Goal: Information Seeking & Learning: Learn about a topic

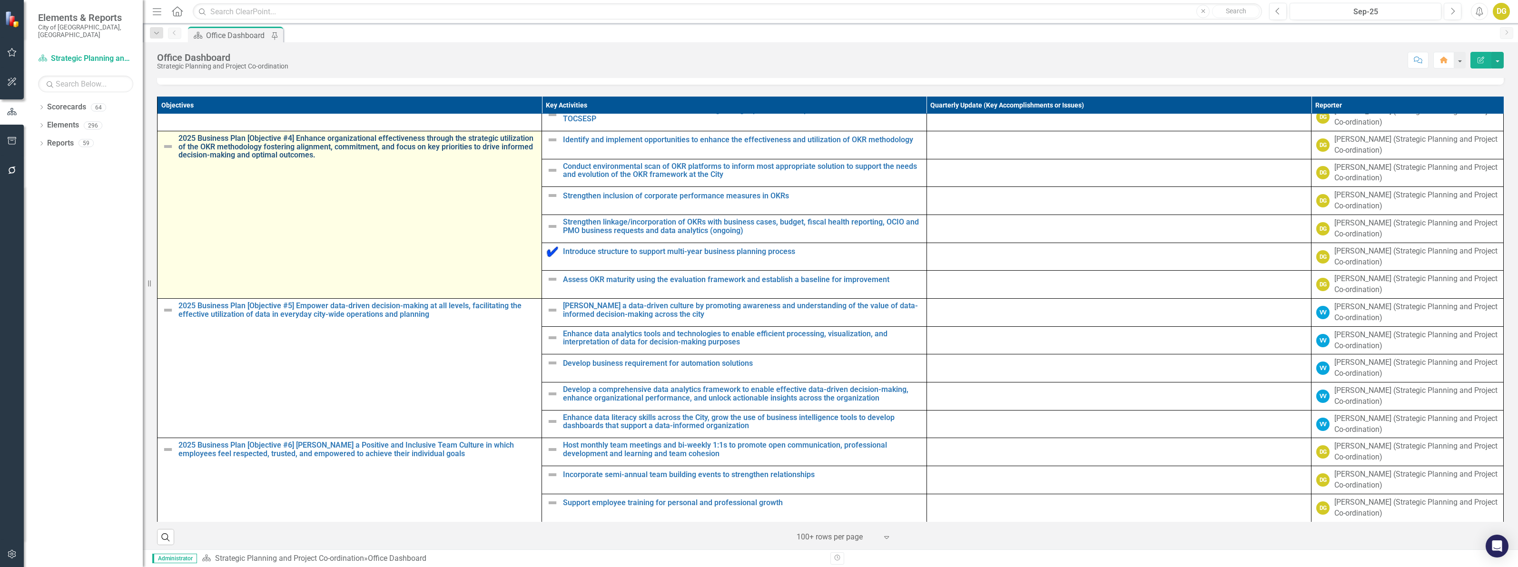
scroll to position [630, 0]
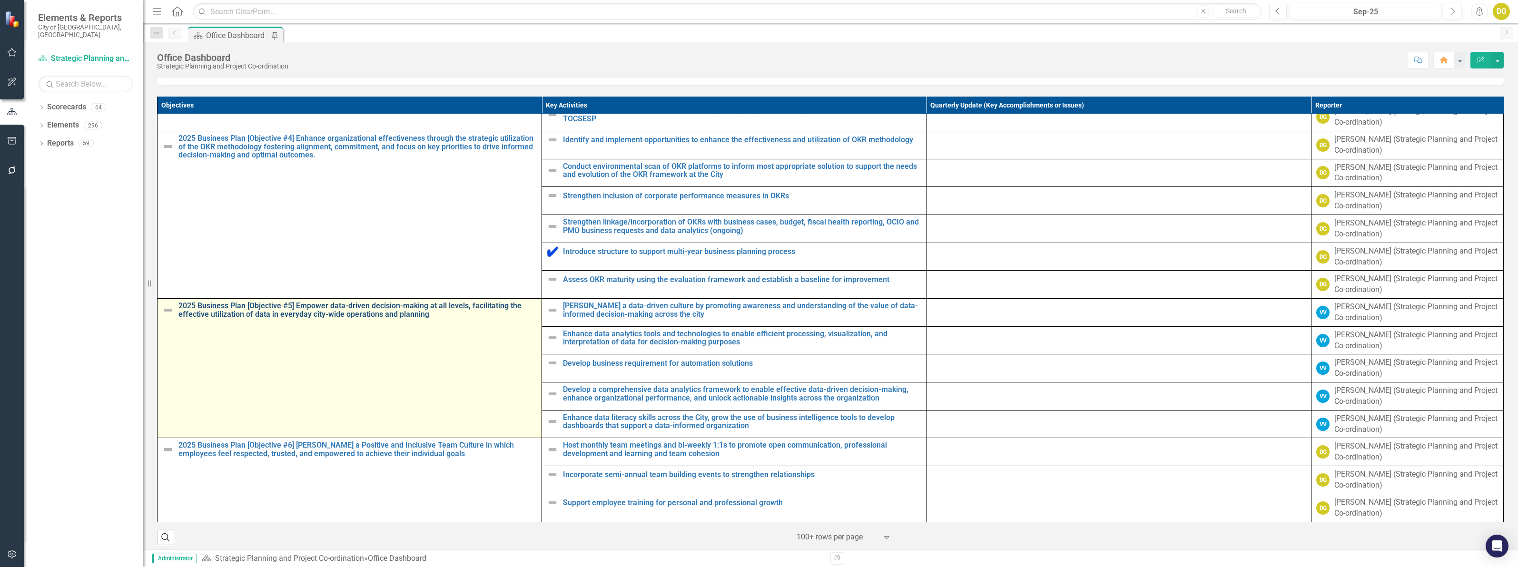
click at [328, 318] on link "2025 Business Plan [Objective #5] Empower data-driven decision-making at all le…" at bounding box center [357, 310] width 358 height 17
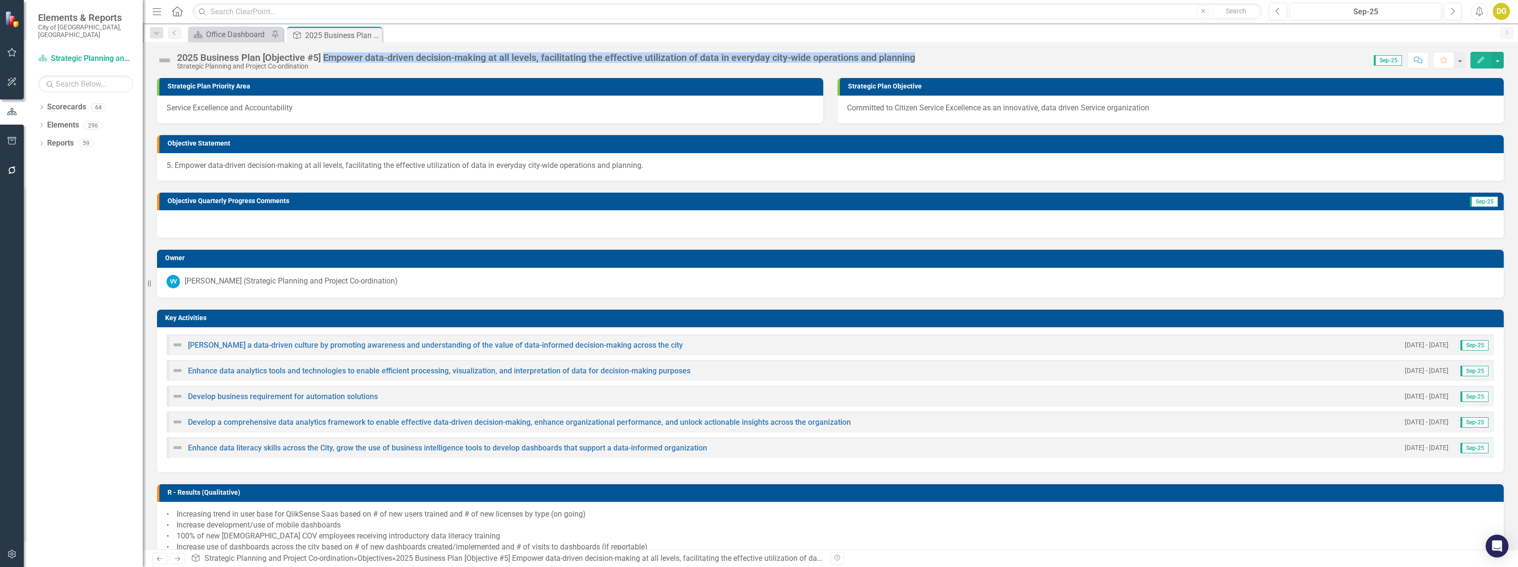
drag, startPoint x: 326, startPoint y: 55, endPoint x: 919, endPoint y: 53, distance: 592.9
click at [915, 53] on planning-page-title"] "2025 Business Plan [Objective #5] Empower data-driven decision-making at all le…" at bounding box center [546, 57] width 738 height 10
copy planning-page-title"] "Empower data-driven decision-making at all levels, facilitating the effective u…"
click at [248, 30] on div "Office Dashboard" at bounding box center [237, 35] width 63 height 12
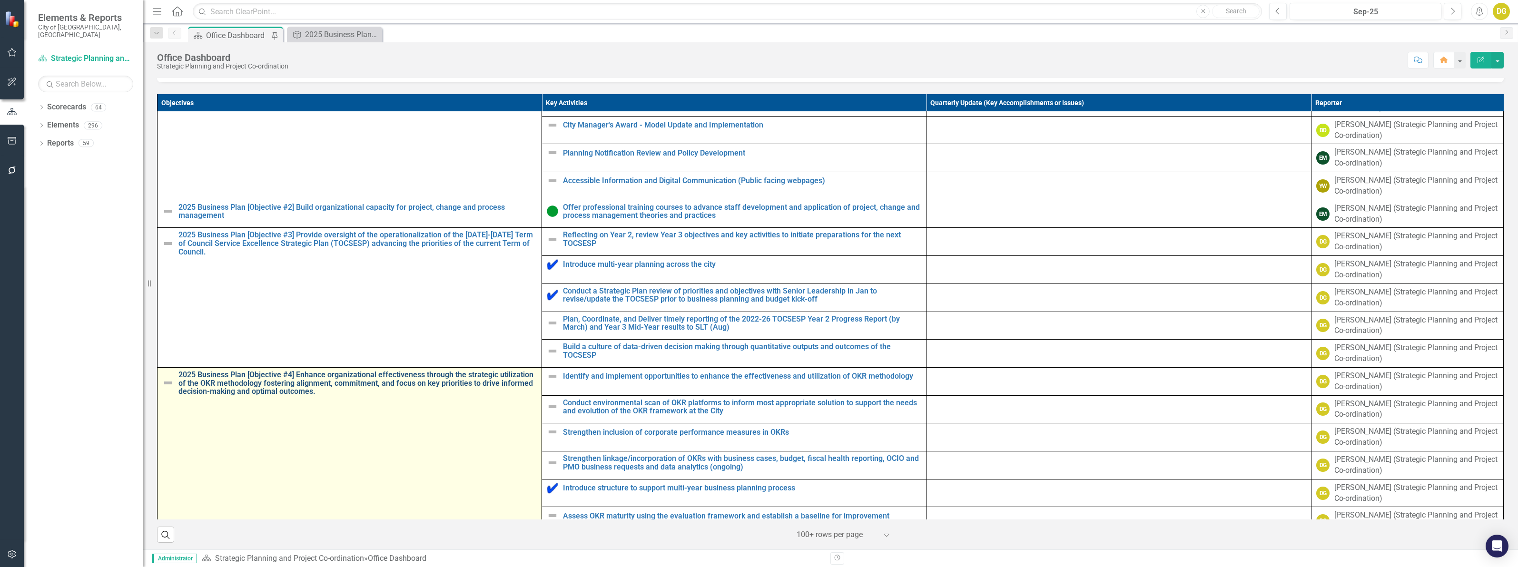
scroll to position [416, 0]
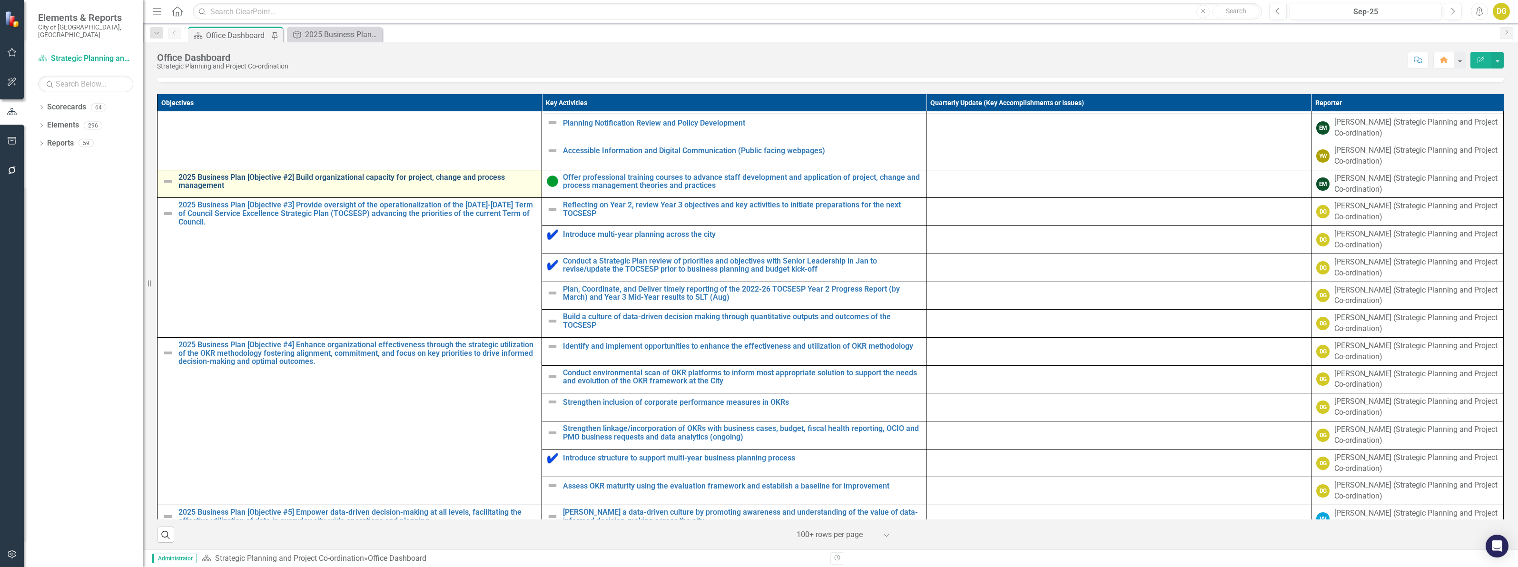
click at [308, 190] on link "2025 Business Plan [Objective #2] Build organizational capacity for project, ch…" at bounding box center [357, 181] width 358 height 17
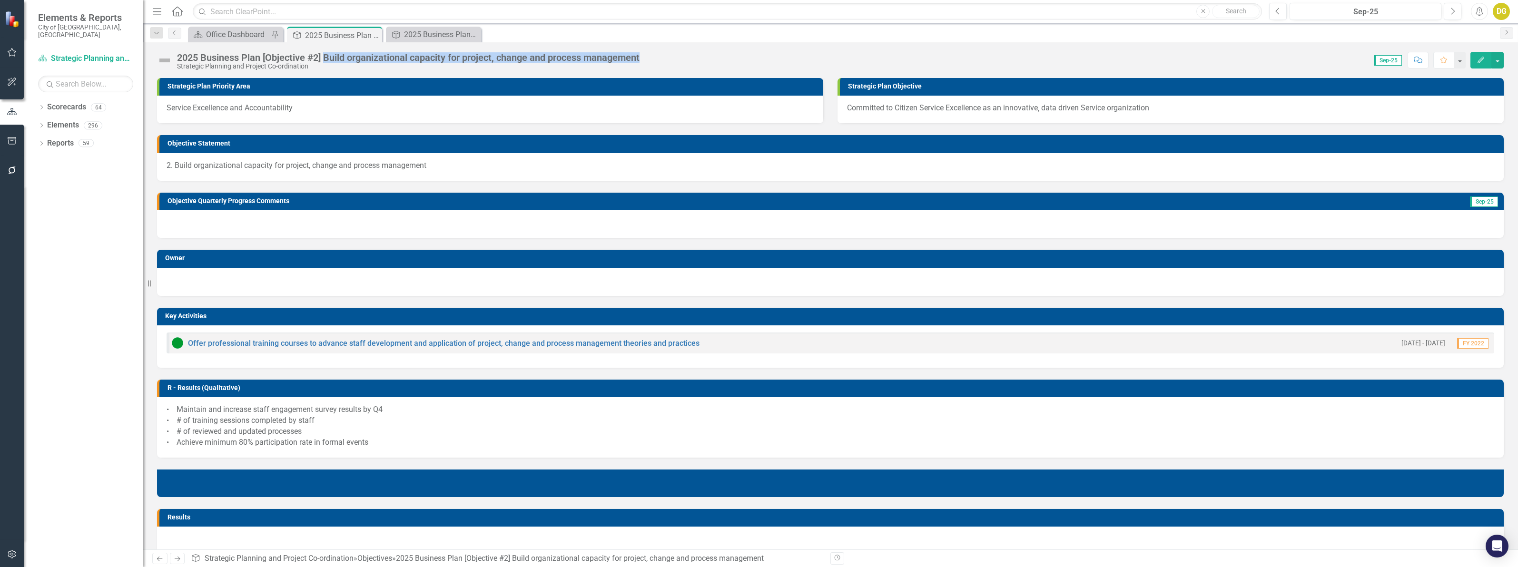
drag, startPoint x: 325, startPoint y: 56, endPoint x: 648, endPoint y: 50, distance: 322.7
click at [648, 50] on div "2025 Business Plan [Objective #2] Build organizational capacity for project, ch…" at bounding box center [830, 56] width 1375 height 29
click at [375, 30] on div "Close" at bounding box center [374, 36] width 12 height 12
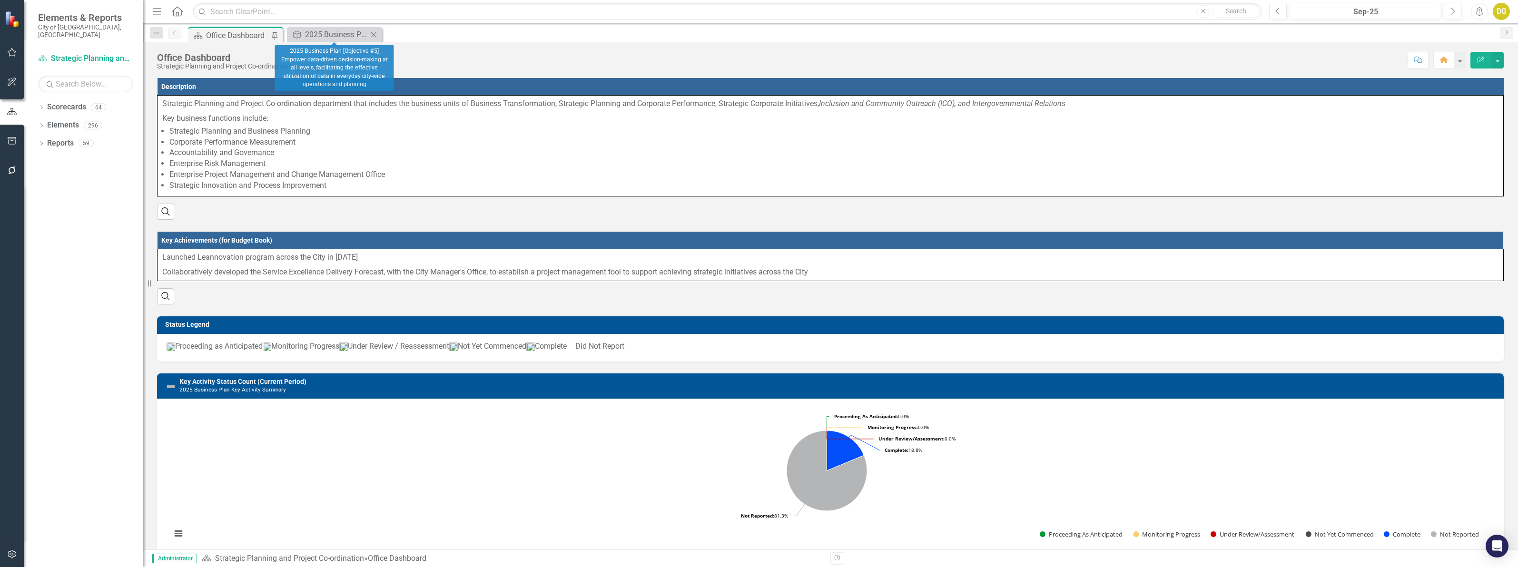
click at [375, 36] on icon at bounding box center [373, 34] width 5 height 5
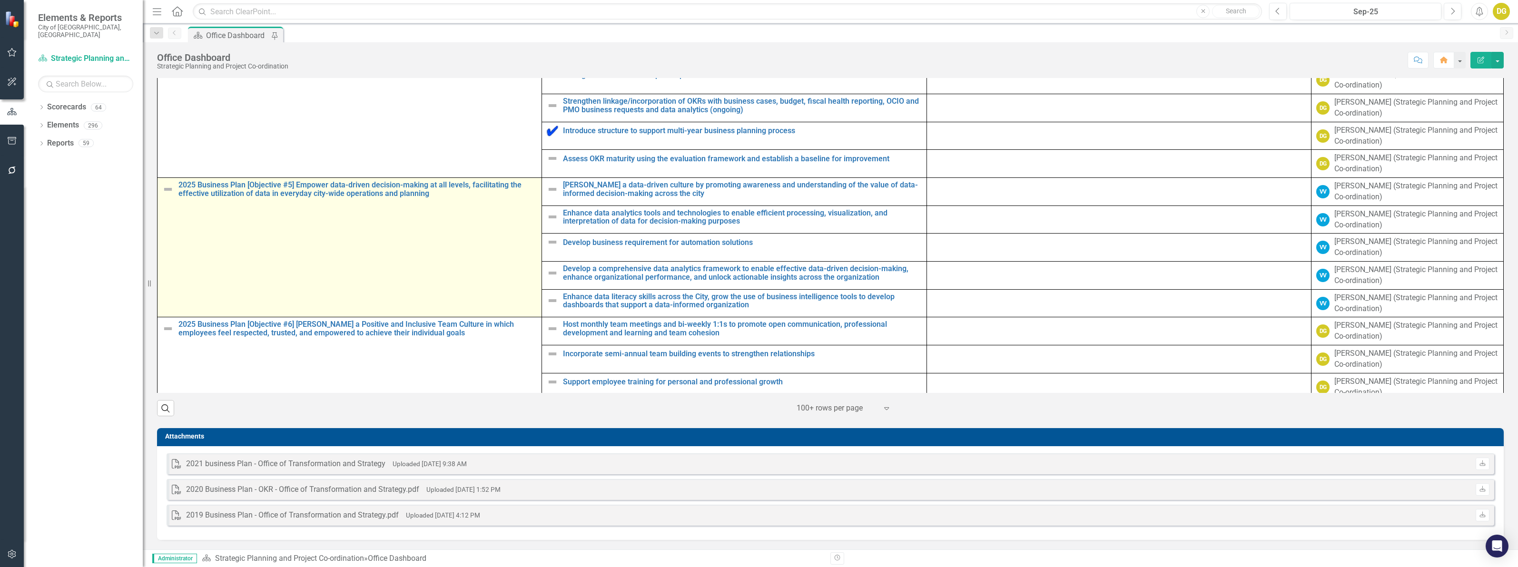
scroll to position [630, 0]
